Goal: Task Accomplishment & Management: Manage account settings

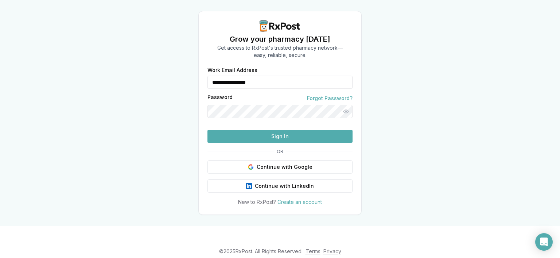
click at [342, 143] on button "Sign In" at bounding box center [280, 136] width 145 height 13
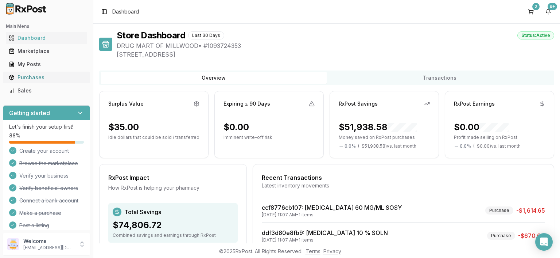
click at [36, 80] on div "Purchases" at bounding box center [47, 77] width 76 height 7
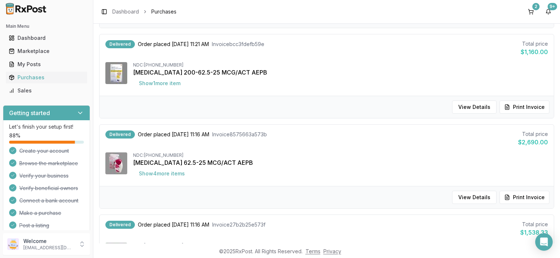
scroll to position [775, 0]
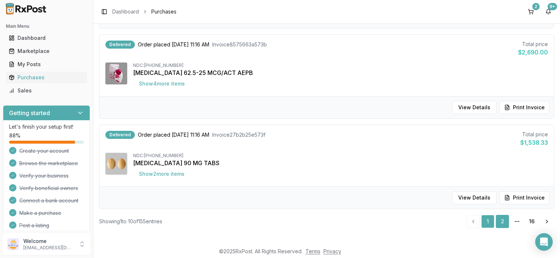
click at [501, 219] on link "2" at bounding box center [502, 221] width 13 height 13
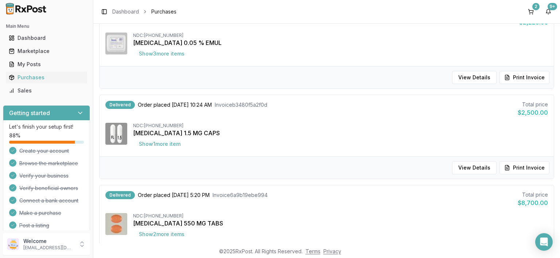
scroll to position [775, 0]
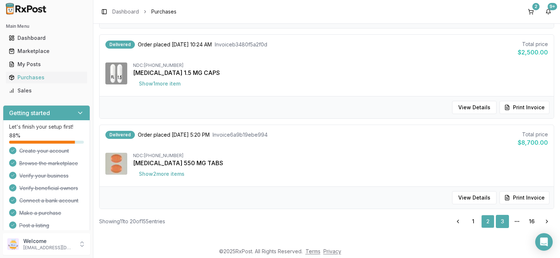
click at [505, 219] on link "3" at bounding box center [502, 221] width 13 height 13
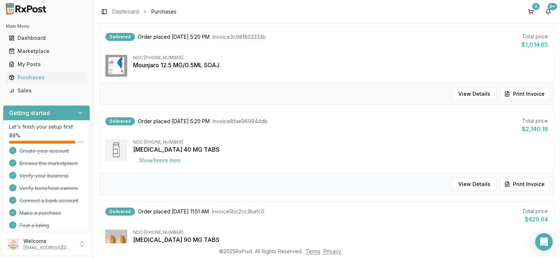
scroll to position [168, 0]
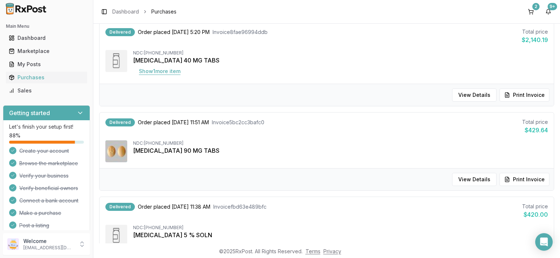
click at [172, 71] on button "Show 1 more item" at bounding box center [159, 71] width 53 height 13
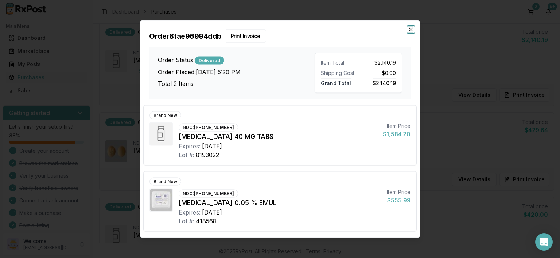
click at [411, 29] on icon "button" at bounding box center [411, 29] width 3 height 3
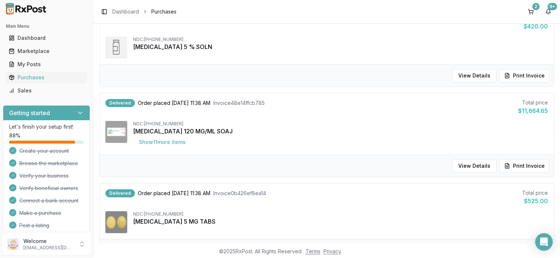
scroll to position [378, 0]
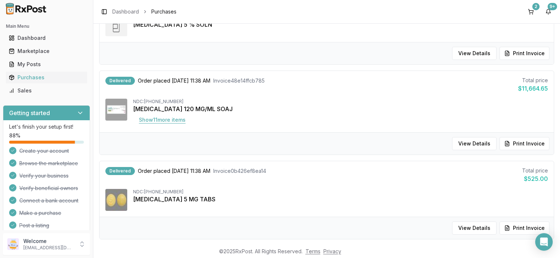
click at [170, 116] on button "Show 11 more item s" at bounding box center [162, 119] width 58 height 13
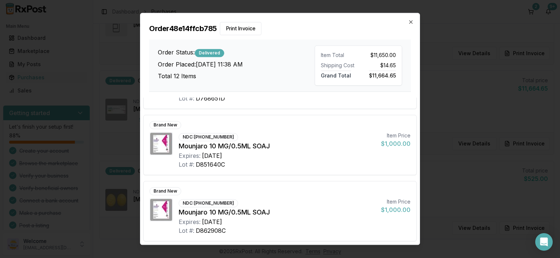
scroll to position [0, 0]
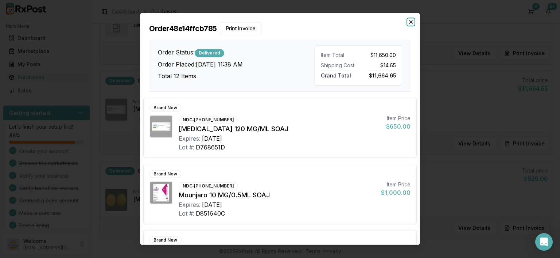
click at [409, 21] on icon "button" at bounding box center [411, 22] width 6 height 6
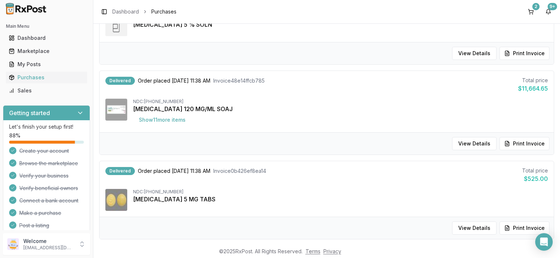
scroll to position [378, 0]
